Goal: Transaction & Acquisition: Purchase product/service

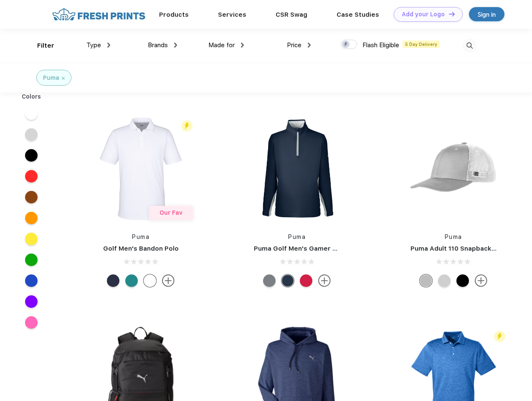
click at [425, 14] on link "Add your Logo Design Tool" at bounding box center [428, 14] width 69 height 15
click at [0, 0] on div "Design Tool" at bounding box center [0, 0] width 0 height 0
click at [448, 14] on link "Add your Logo Design Tool" at bounding box center [428, 14] width 69 height 15
click at [40, 46] on div "Filter" at bounding box center [45, 46] width 17 height 10
click at [99, 45] on span "Type" at bounding box center [94, 45] width 15 height 8
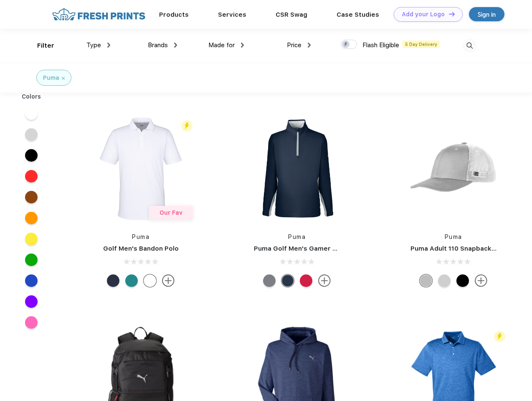
click at [163, 45] on span "Brands" at bounding box center [158, 45] width 20 height 8
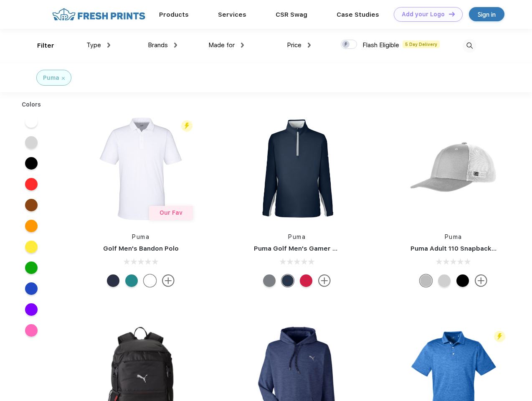
click at [227, 45] on span "Made for" at bounding box center [222, 45] width 26 height 8
click at [299, 45] on span "Price" at bounding box center [294, 45] width 15 height 8
click at [349, 45] on div at bounding box center [349, 44] width 16 height 9
click at [346, 45] on input "checkbox" at bounding box center [343, 41] width 5 height 5
click at [470, 46] on img at bounding box center [470, 46] width 14 height 14
